Goal: Navigation & Orientation: Find specific page/section

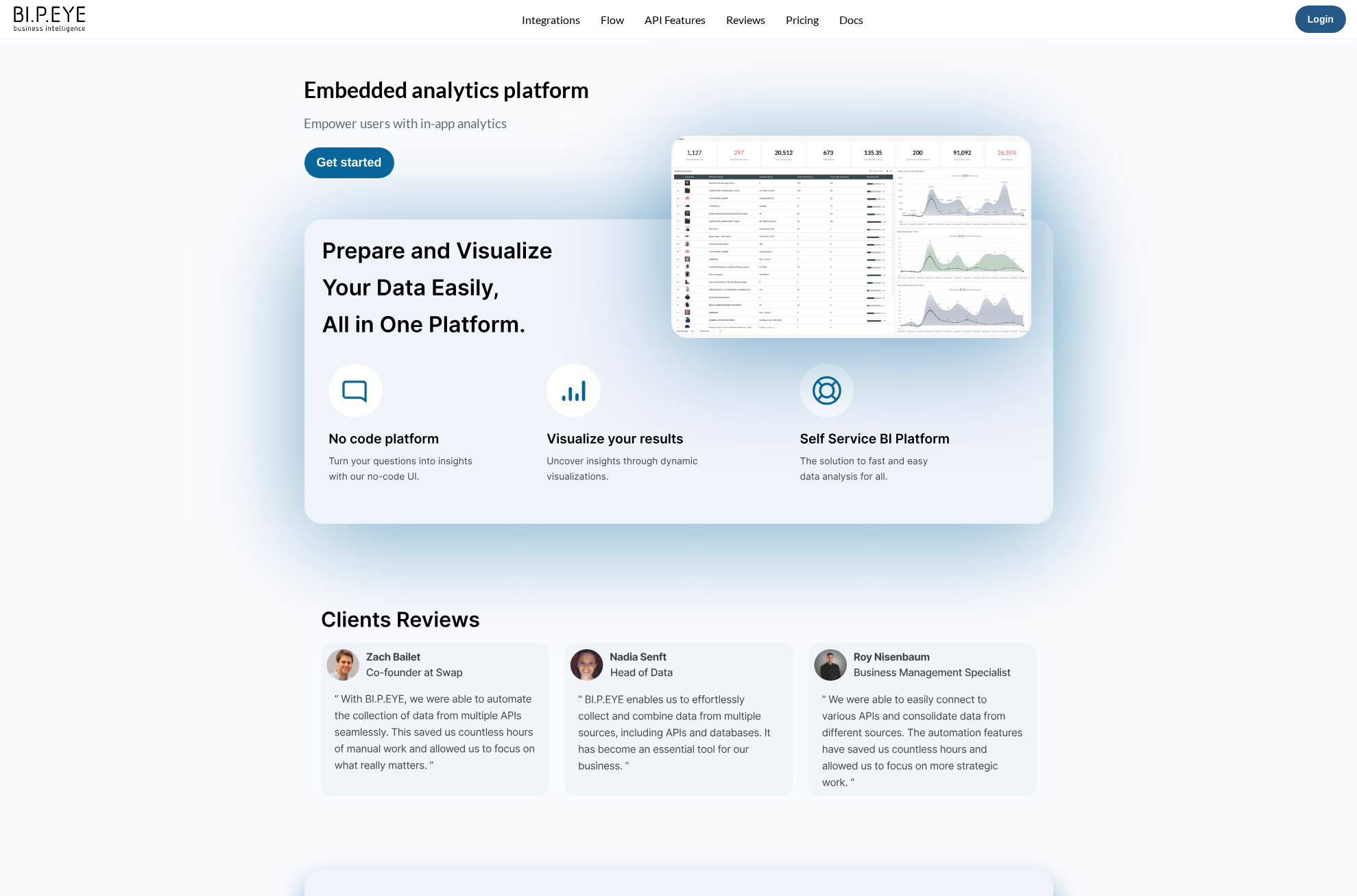
click at [1333, 14] on link "Login" at bounding box center [1321, 19] width 26 height 11
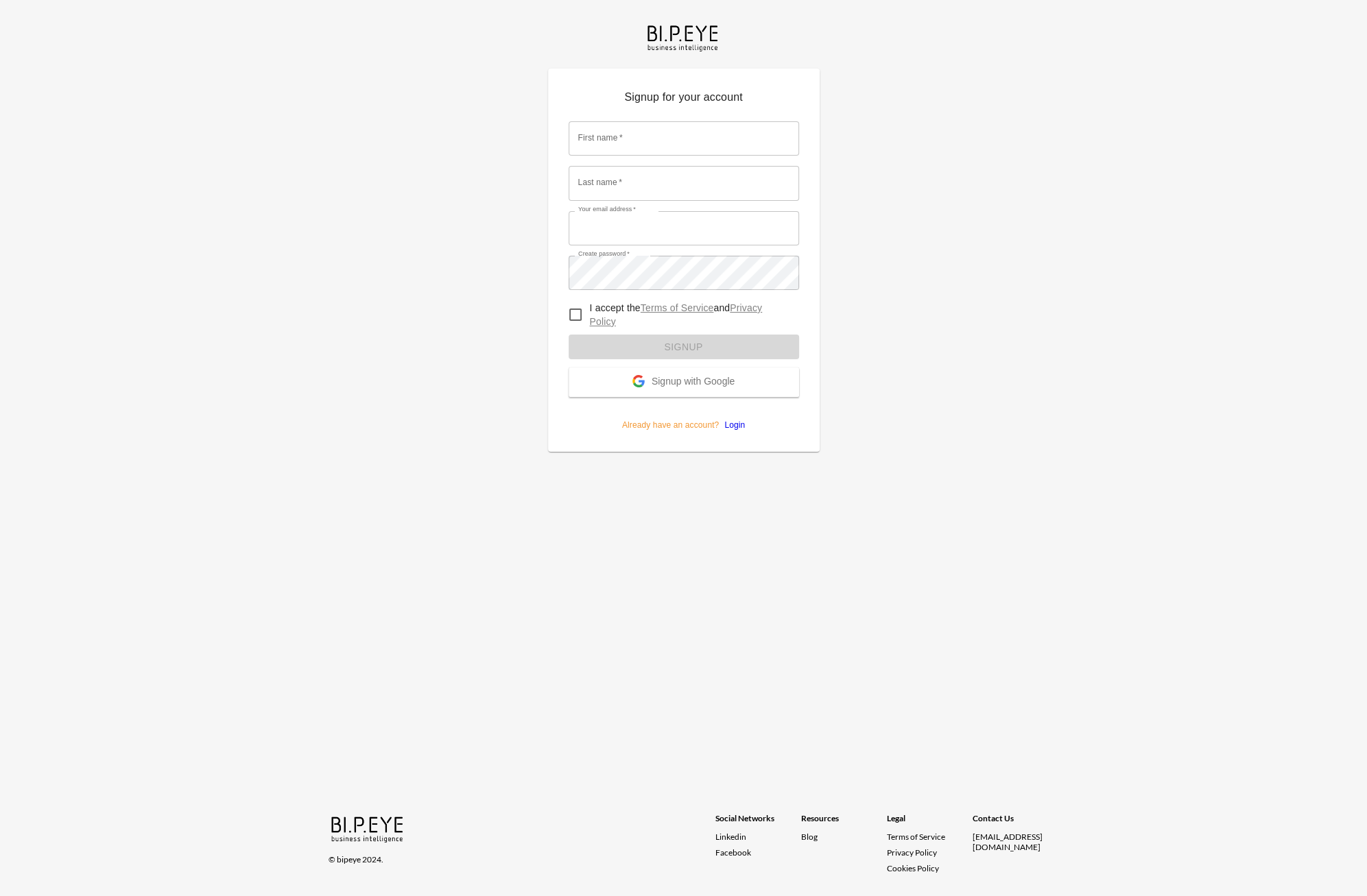
type input "[EMAIL_ADDRESS][DOMAIN_NAME]"
click at [739, 425] on form "First name   * First name   * Last name   * Last name   * Your email address   …" at bounding box center [683, 271] width 231 height 320
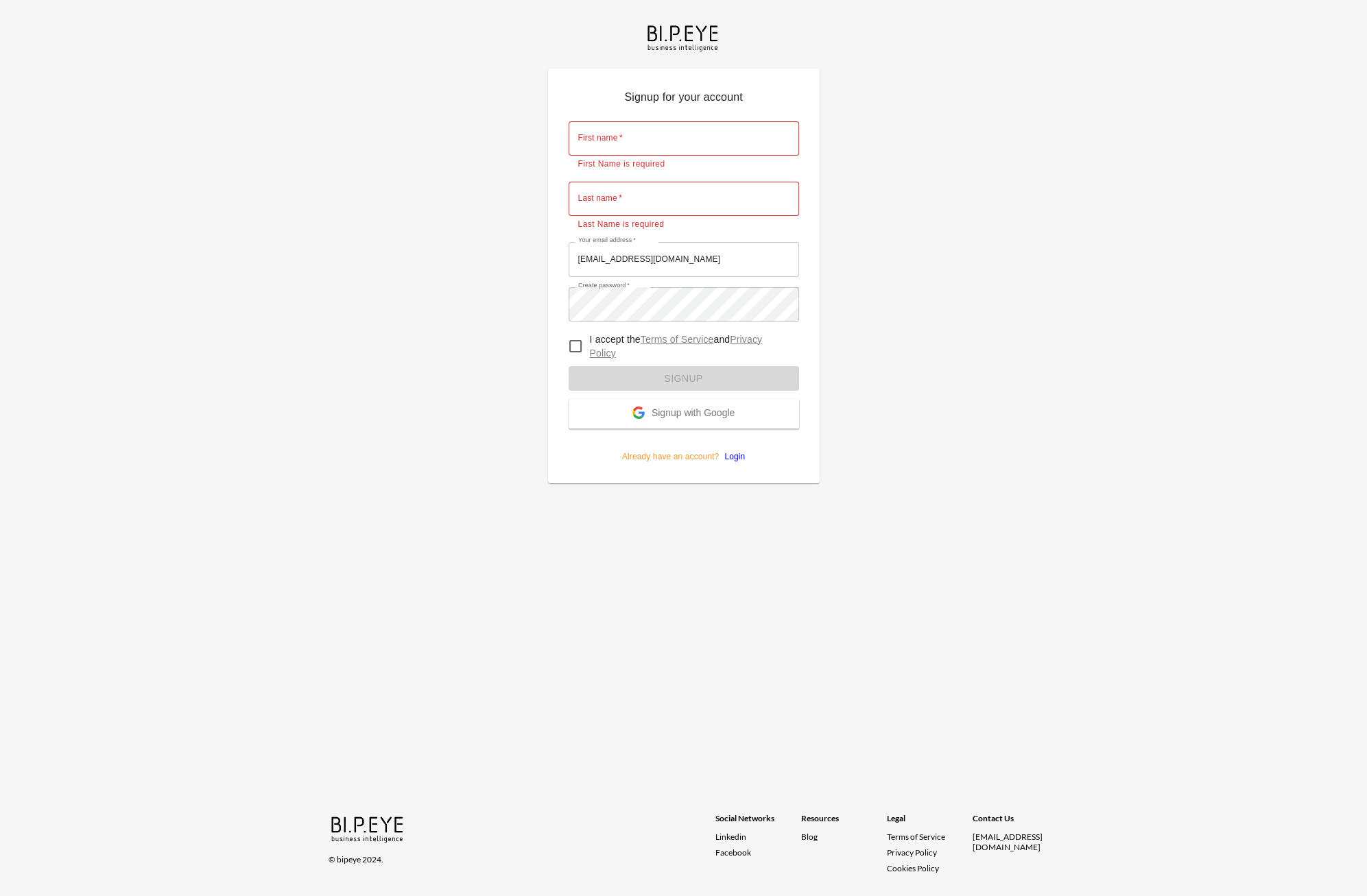
click at [727, 455] on link "Login" at bounding box center [732, 457] width 26 height 9
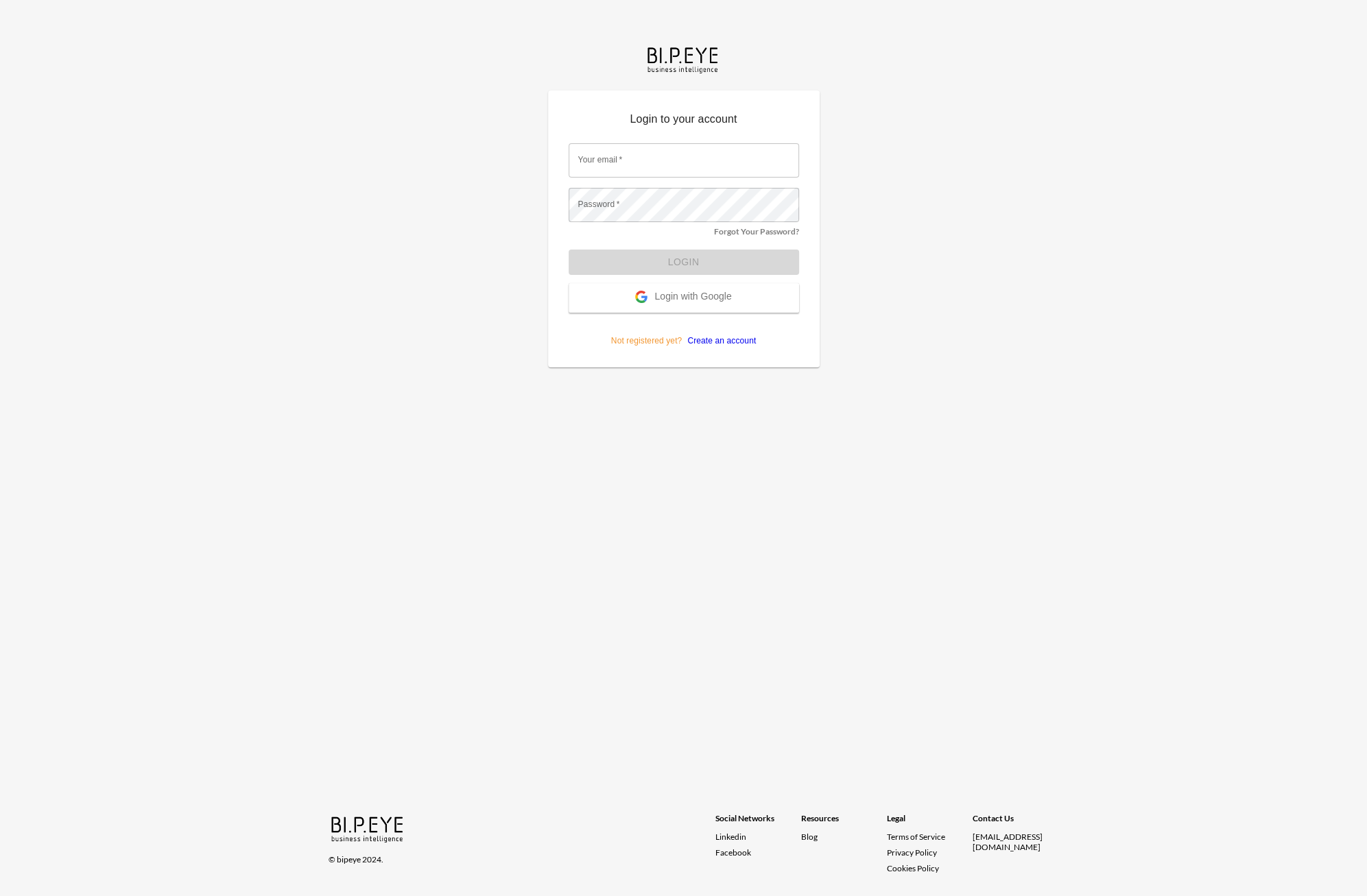
type input "amir@ibi.co.il"
click at [678, 261] on button "Login" at bounding box center [683, 263] width 231 height 26
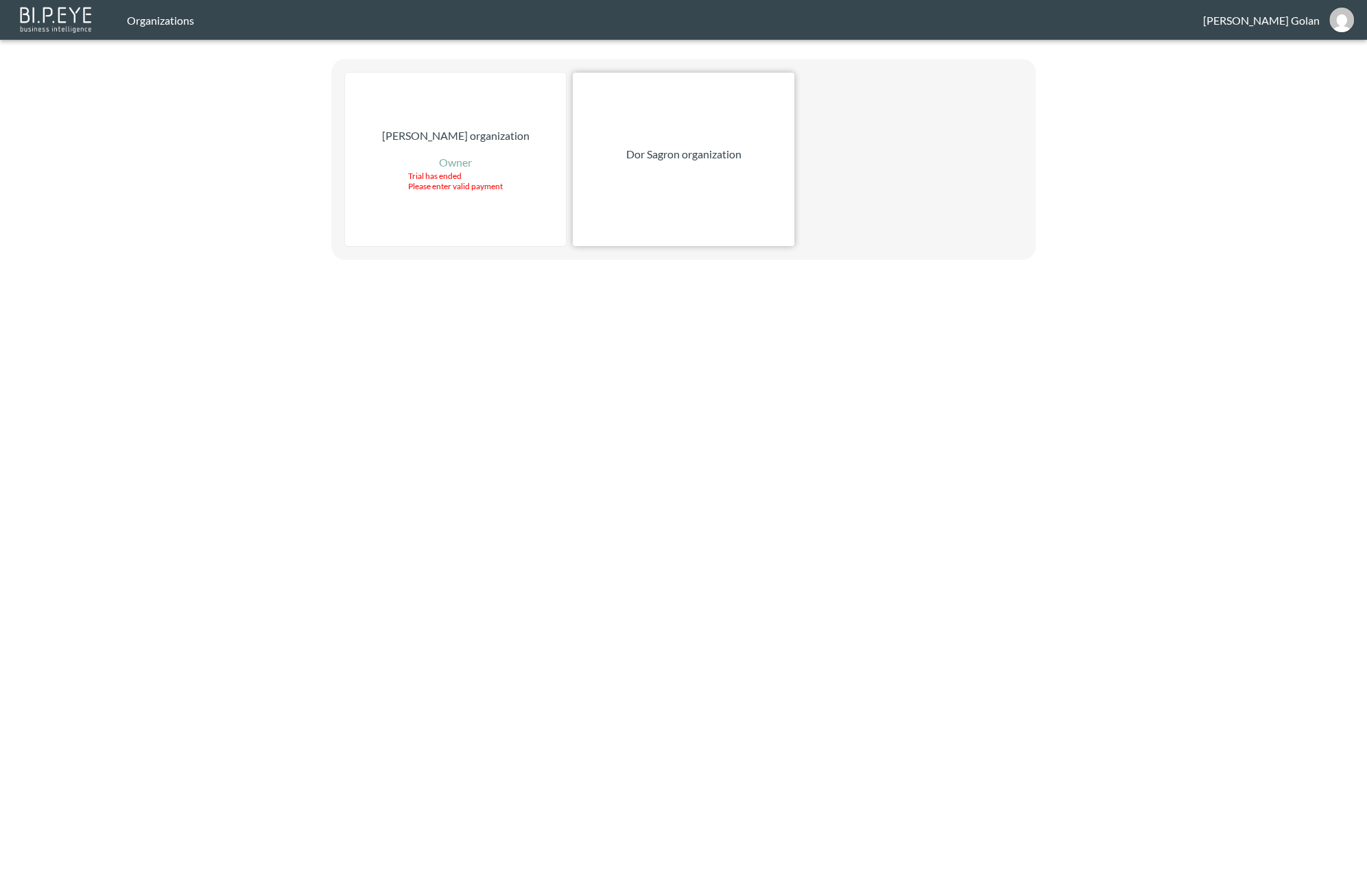
click at [687, 130] on div "Dor Sagron organization" at bounding box center [683, 159] width 221 height 174
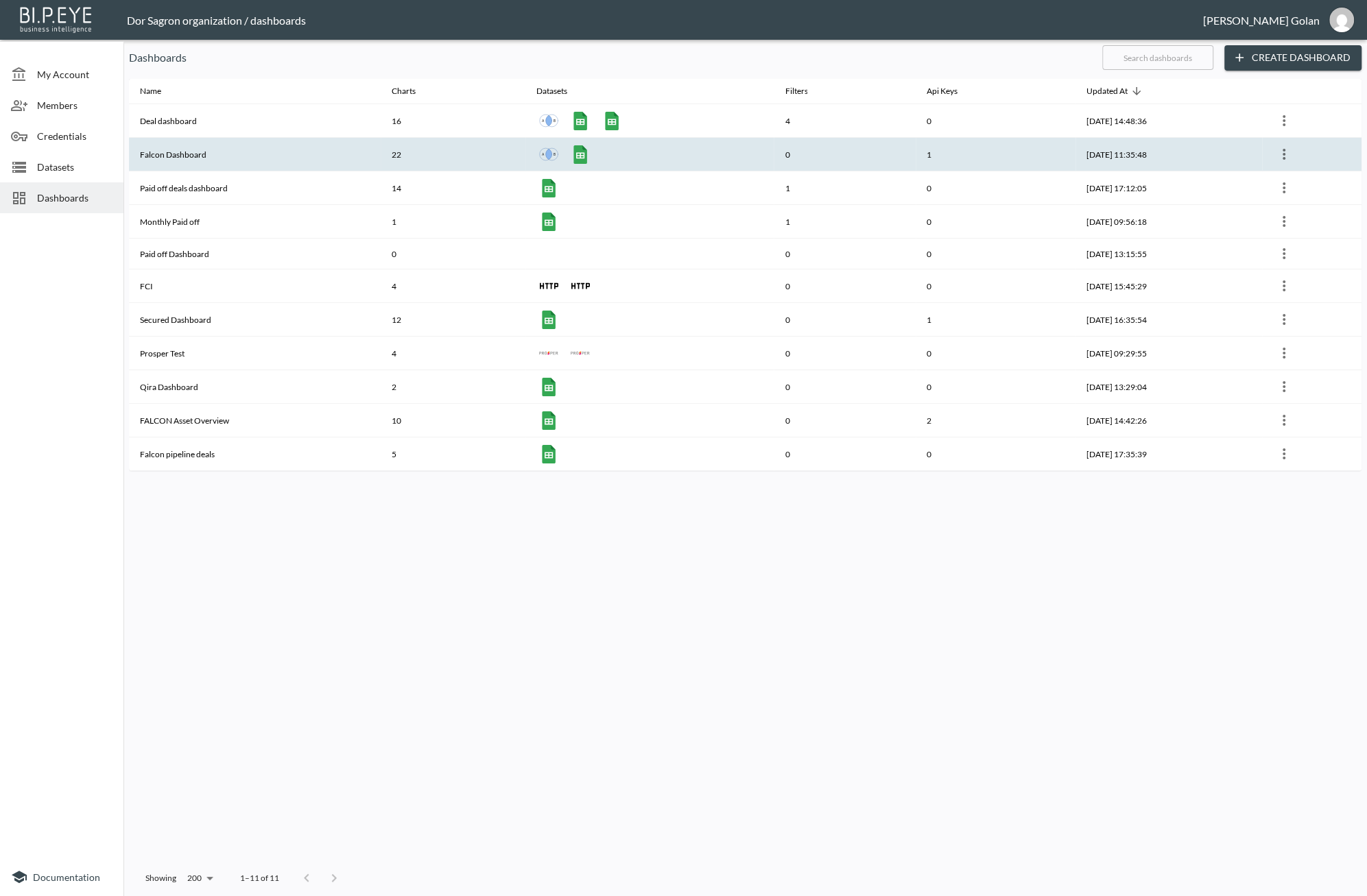
click at [159, 164] on th "Falcon Dashboard" at bounding box center [255, 154] width 252 height 34
